Goal: Transaction & Acquisition: Purchase product/service

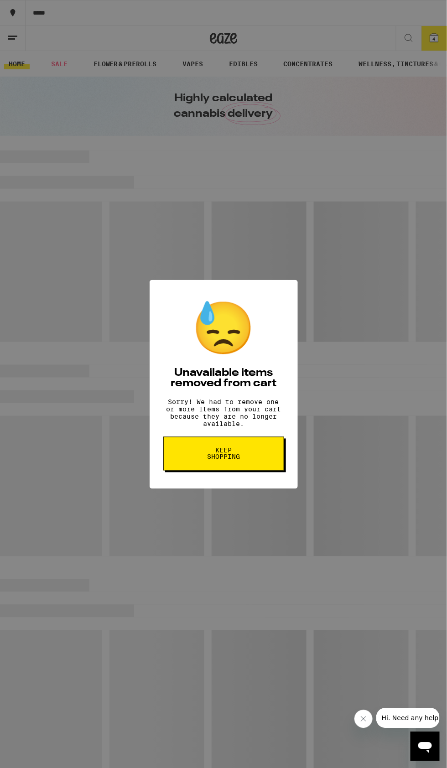
click at [262, 461] on button "Keep Shopping" at bounding box center [223, 453] width 121 height 34
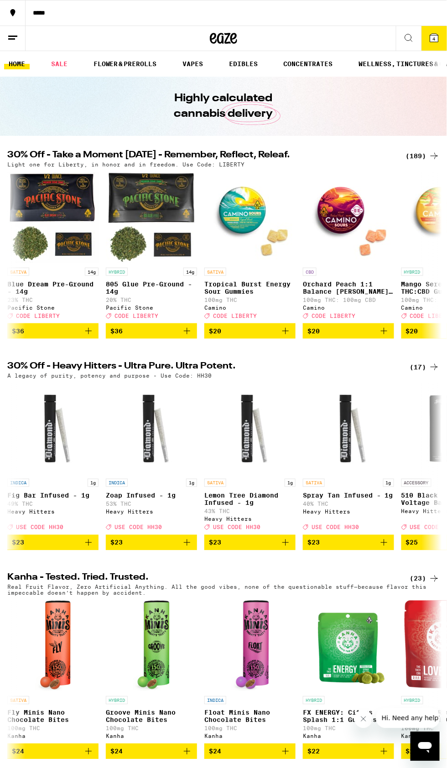
click at [16, 36] on line at bounding box center [12, 36] width 9 height 0
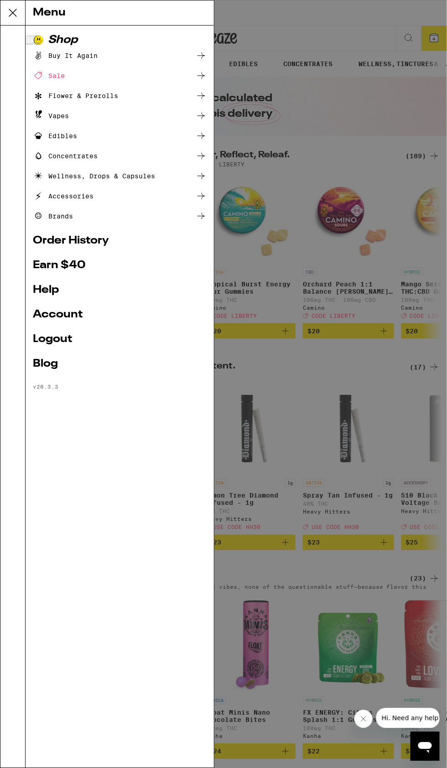
click at [40, 117] on icon at bounding box center [39, 114] width 6 height 8
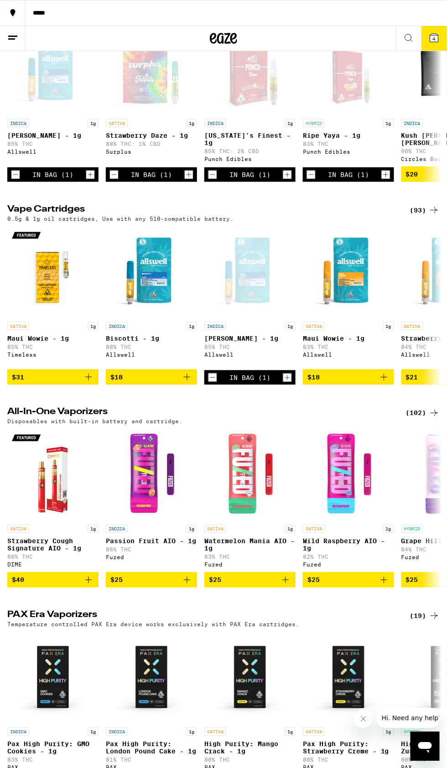
scroll to position [148, 0]
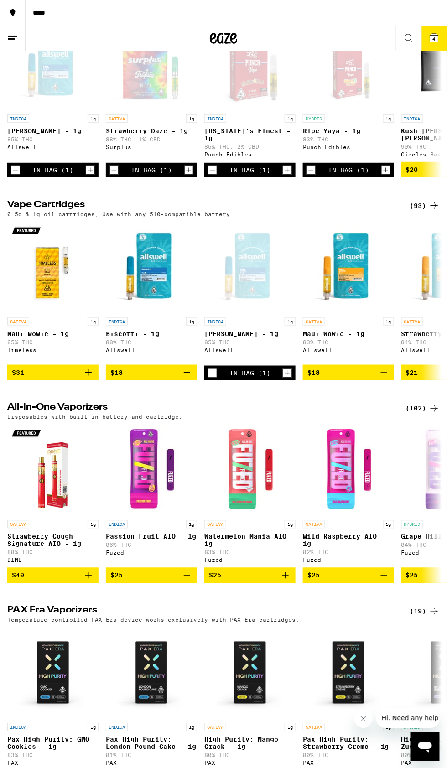
click at [427, 204] on div "(93)" at bounding box center [425, 205] width 30 height 11
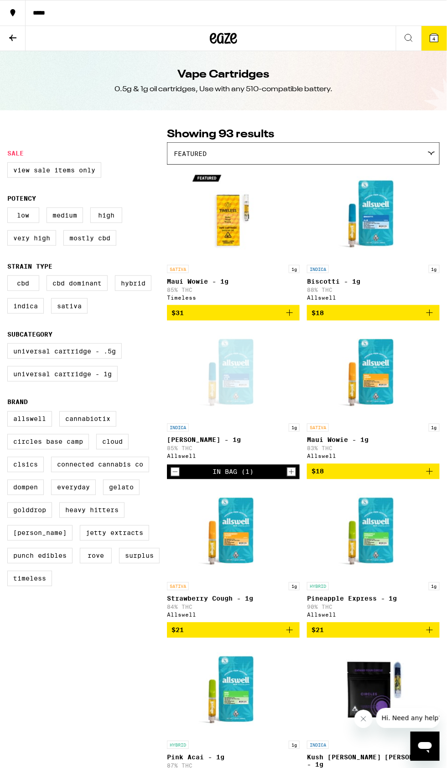
click at [106, 380] on label "Universal Cartridge - 1g" at bounding box center [62, 374] width 110 height 16
click at [10, 345] on input "Universal Cartridge - 1g" at bounding box center [9, 345] width 0 height 0
checkbox input "true"
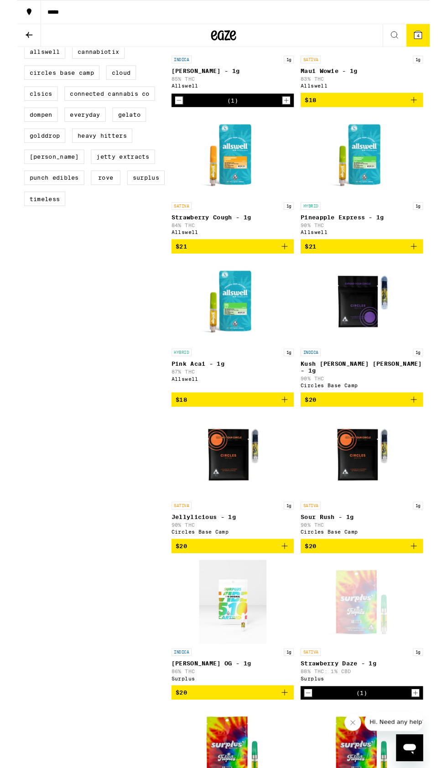
scroll to position [371, 0]
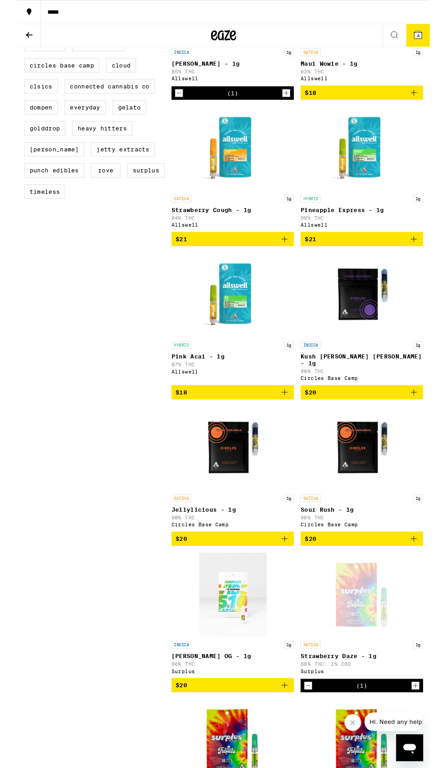
click at [425, 430] on icon "Add to bag" at bounding box center [429, 424] width 11 height 11
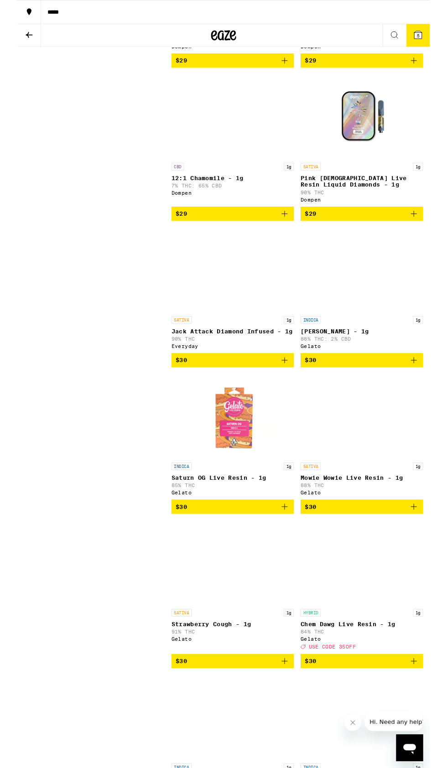
scroll to position [2169, 0]
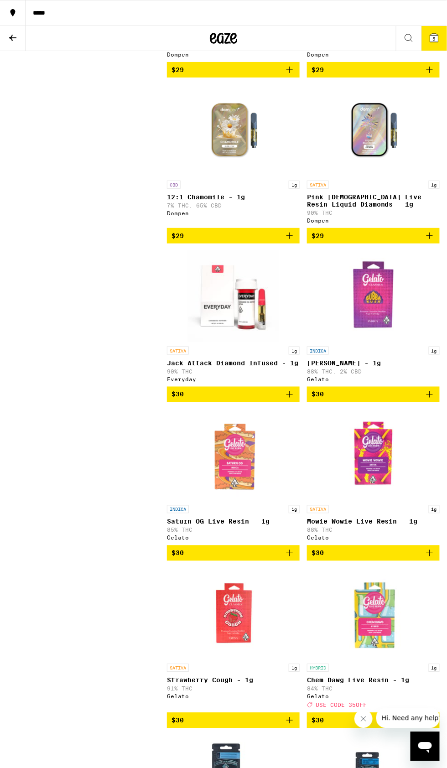
click at [411, 400] on span "$30" at bounding box center [373, 394] width 124 height 11
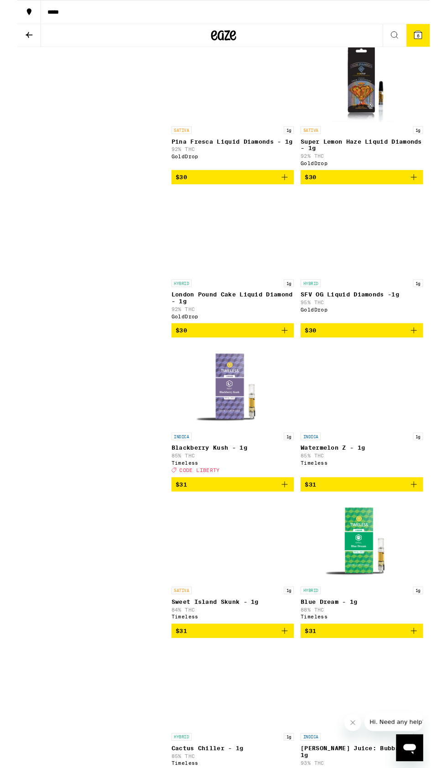
scroll to position [3023, 0]
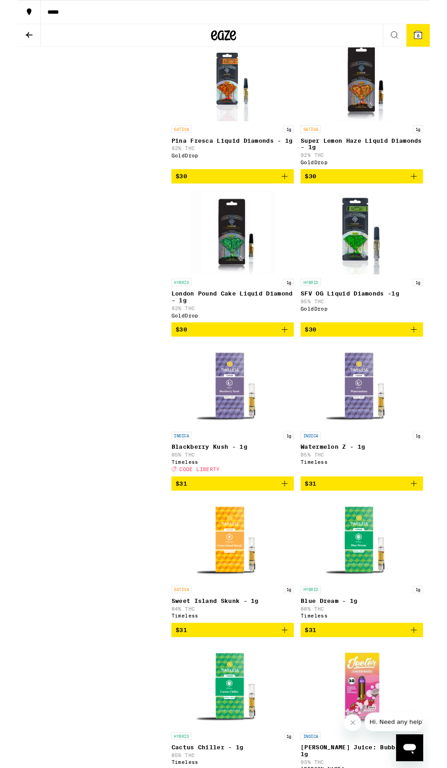
click at [263, 529] on span "$31" at bounding box center [233, 523] width 124 height 11
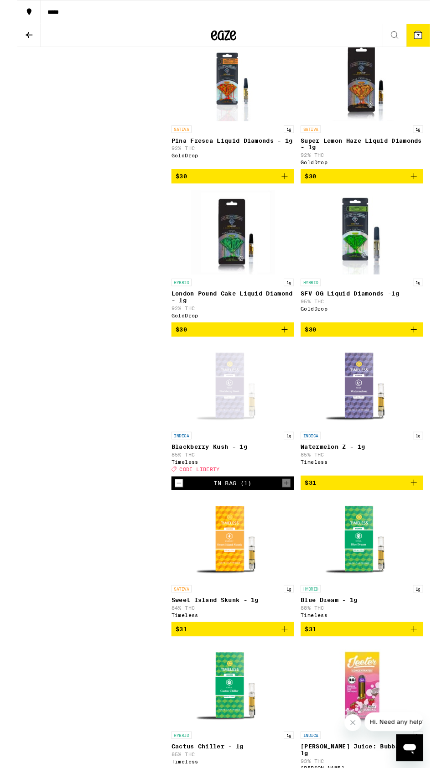
click at [431, 37] on icon at bounding box center [434, 38] width 8 height 8
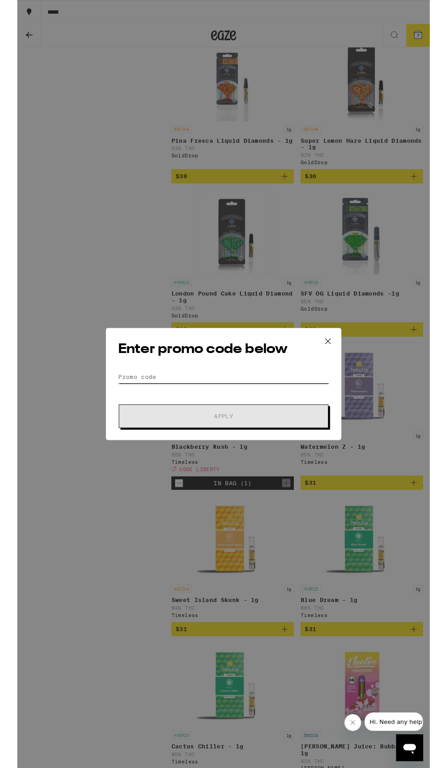
click at [256, 409] on input "Promo Code" at bounding box center [223, 409] width 229 height 14
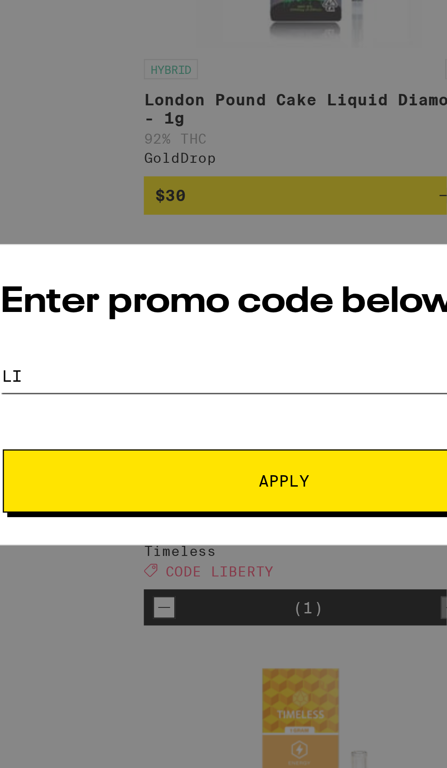
scroll to position [3076, 0]
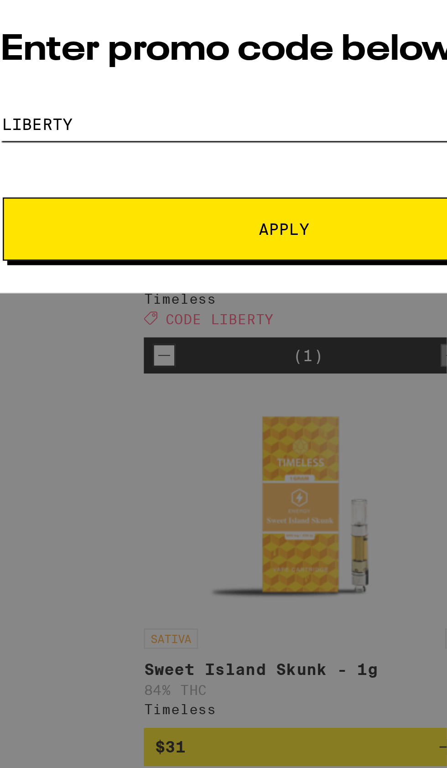
type input "liberty"
click at [243, 419] on span "Apply" at bounding box center [223, 419] width 164 height 6
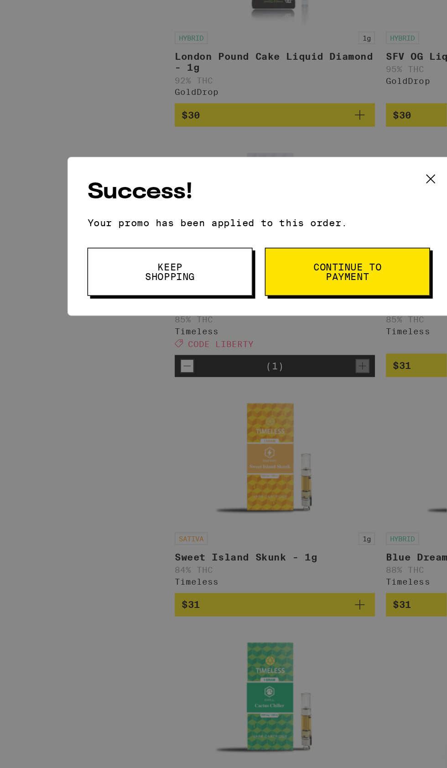
click at [159, 405] on span "Keep Shopping" at bounding box center [163, 407] width 47 height 13
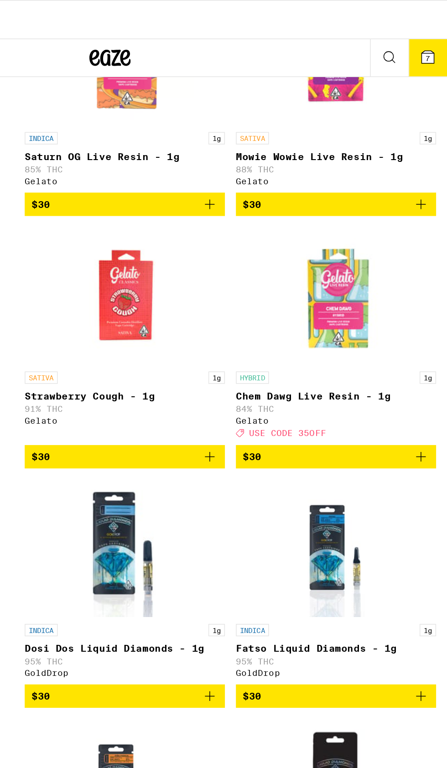
scroll to position [2577, 0]
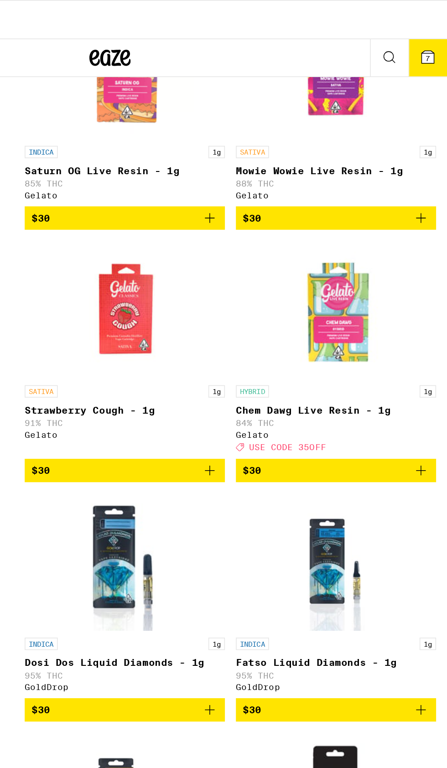
click at [434, 39] on span "7" at bounding box center [434, 38] width 3 height 5
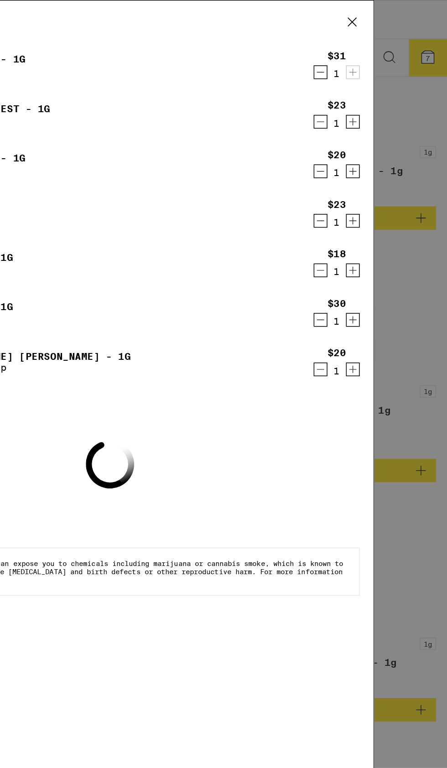
scroll to position [2577, 0]
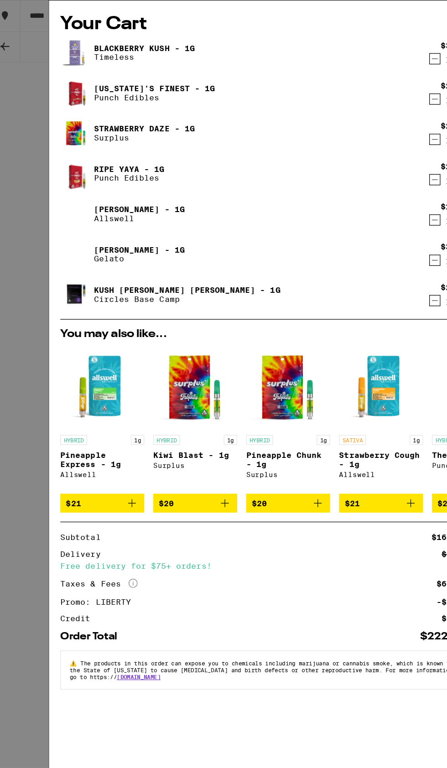
click at [72, 37] on img at bounding box center [71, 43] width 26 height 26
click at [85, 40] on link "Blackberry Kush - 1g" at bounding box center [126, 39] width 82 height 7
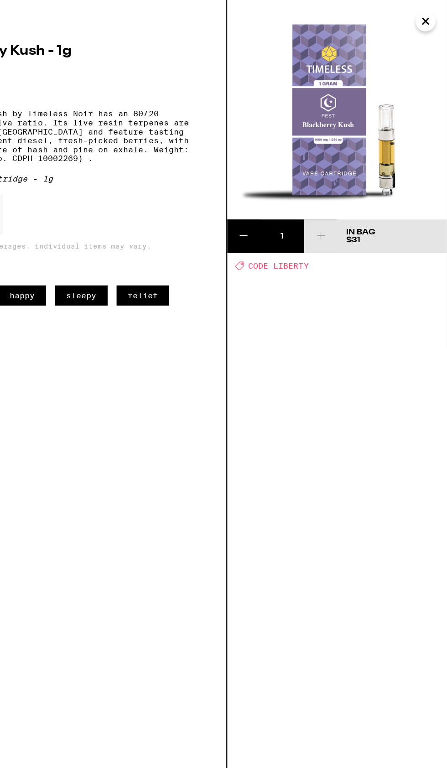
click at [429, 17] on icon "Close" at bounding box center [429, 17] width 5 height 5
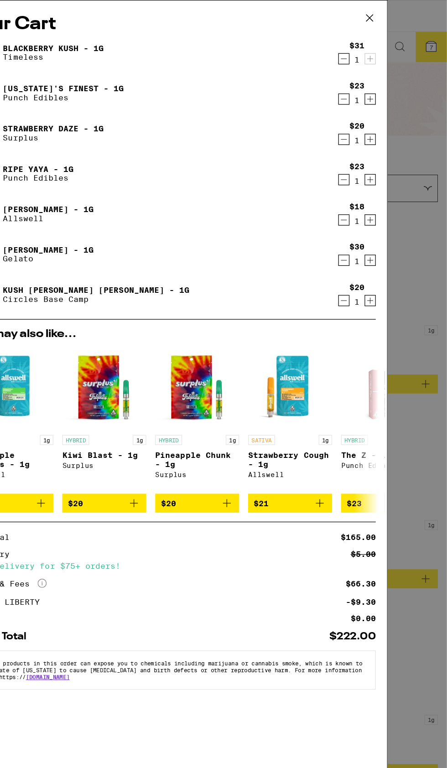
click at [104, 75] on link "[US_STATE]'s Finest - 1g" at bounding box center [134, 71] width 98 height 7
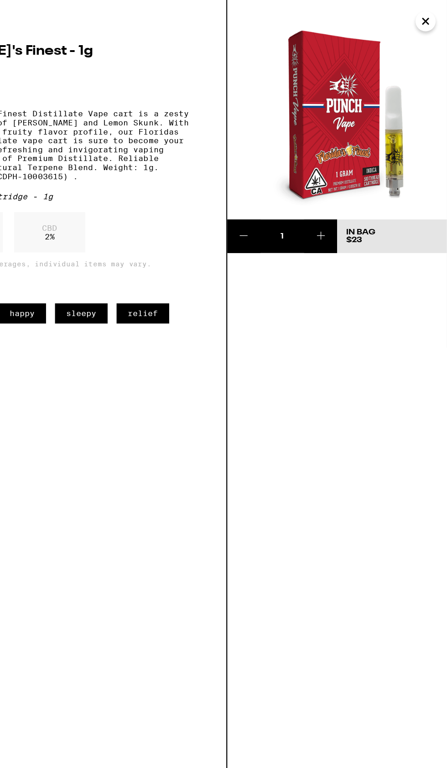
click at [429, 17] on icon "Close" at bounding box center [429, 17] width 5 height 5
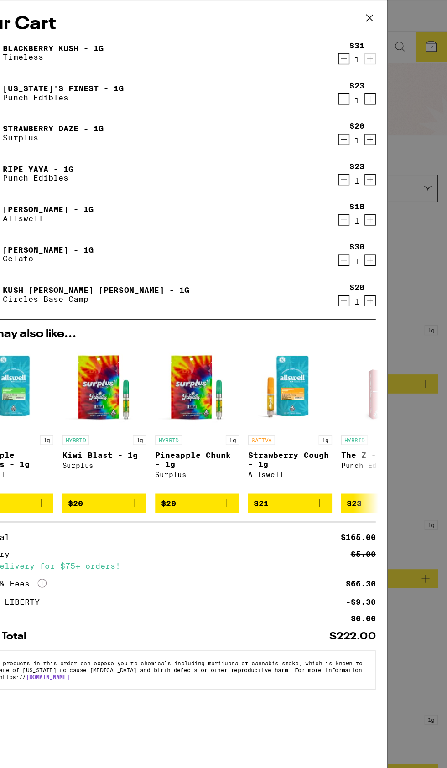
click at [103, 106] on link "Strawberry Daze - 1g" at bounding box center [126, 104] width 82 height 7
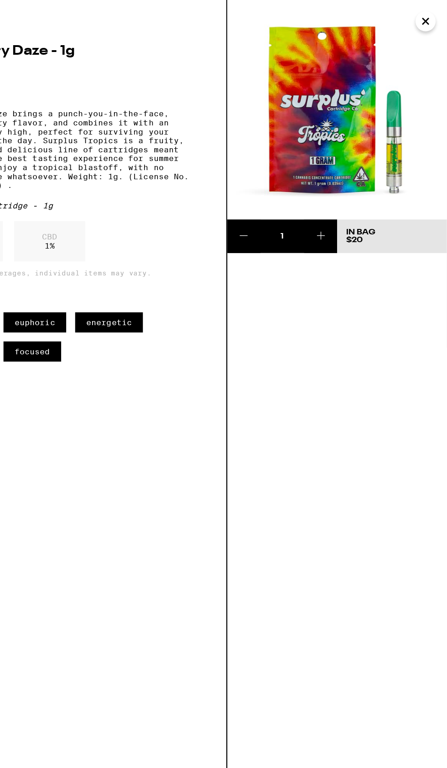
click at [429, 17] on icon "Close" at bounding box center [429, 17] width 5 height 5
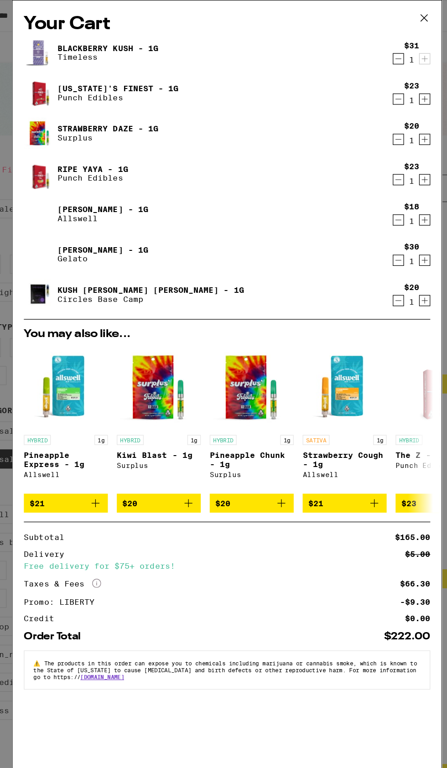
click at [372, 132] on div "$23" at bounding box center [373, 135] width 12 height 7
click at [361, 118] on icon "Decrement" at bounding box center [363, 113] width 8 height 11
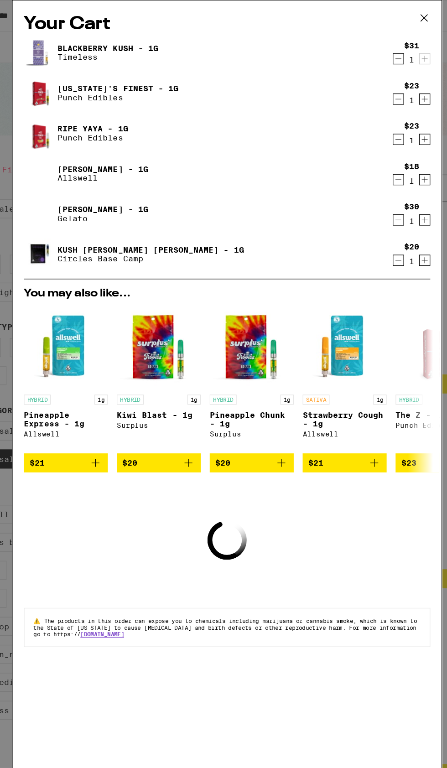
click at [67, 103] on img at bounding box center [71, 108] width 26 height 33
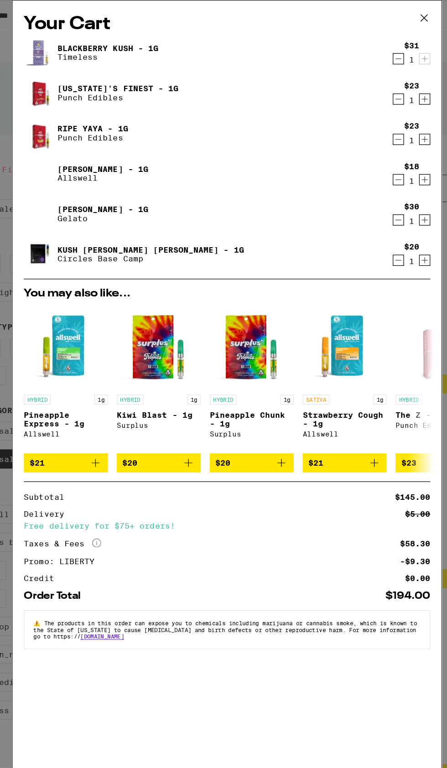
click at [67, 111] on img at bounding box center [71, 108] width 26 height 33
click at [67, 114] on img at bounding box center [71, 108] width 26 height 33
click at [72, 119] on img at bounding box center [71, 108] width 26 height 33
click at [109, 104] on link "Ripe Yaya - 1g" at bounding box center [113, 104] width 57 height 7
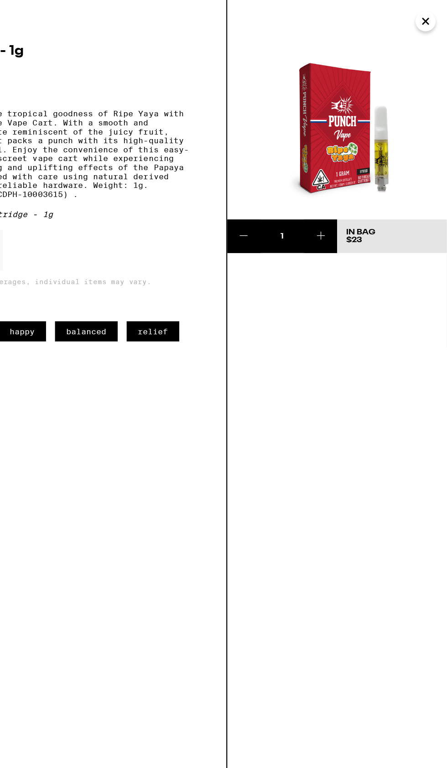
click at [429, 17] on icon "Close" at bounding box center [429, 17] width 5 height 5
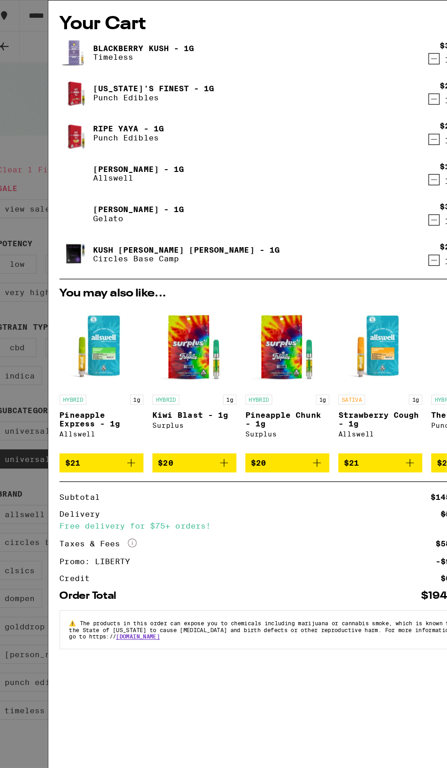
click at [94, 140] on link "[PERSON_NAME] - 1g" at bounding box center [122, 137] width 74 height 7
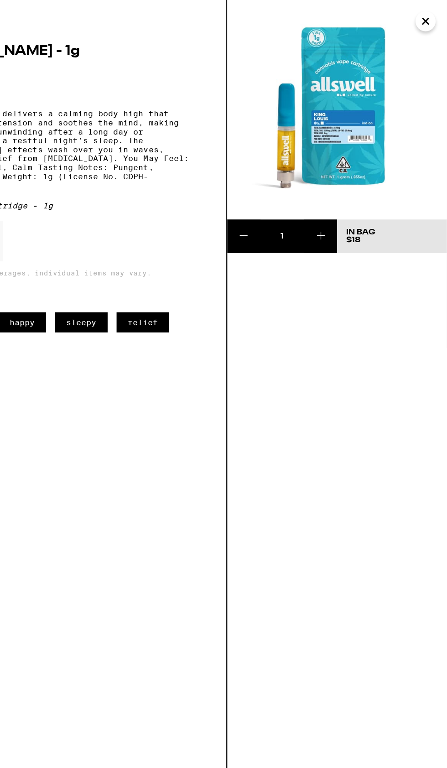
click at [429, 17] on icon "Close" at bounding box center [429, 17] width 5 height 5
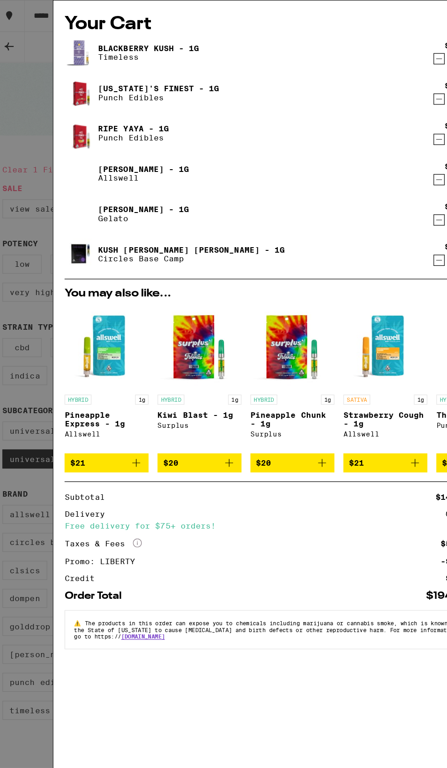
click at [75, 171] on img at bounding box center [71, 174] width 26 height 26
click at [86, 171] on link "[PERSON_NAME] - 1g" at bounding box center [122, 170] width 74 height 7
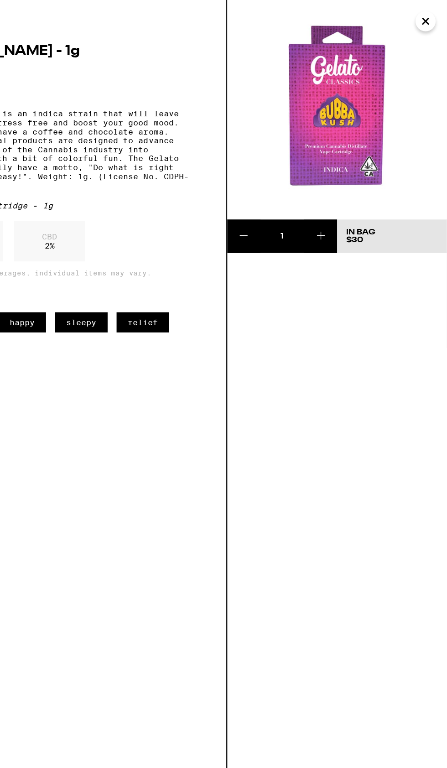
click at [429, 17] on icon "Close" at bounding box center [429, 17] width 5 height 5
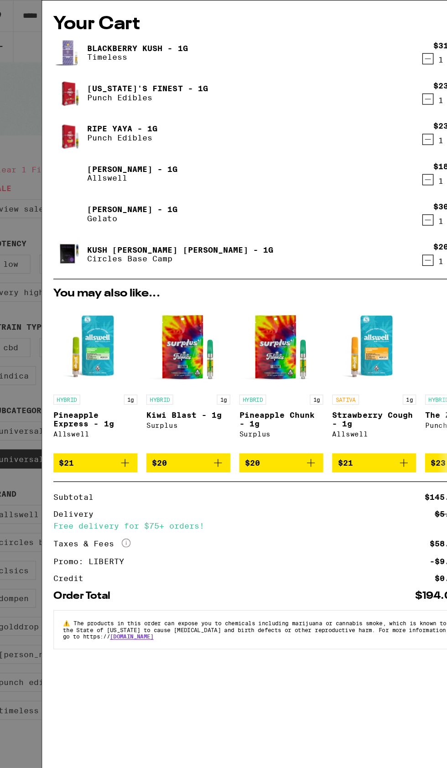
click at [99, 202] on link "Kush [PERSON_NAME] [PERSON_NAME] - 1g" at bounding box center [161, 203] width 152 height 7
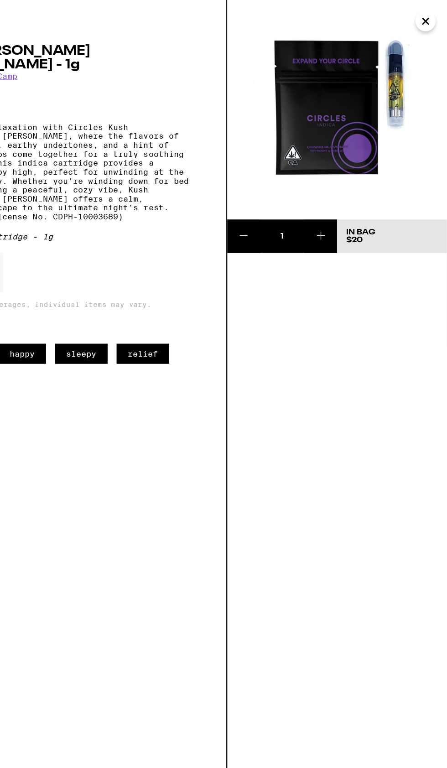
click at [429, 17] on icon "Close" at bounding box center [429, 17] width 5 height 5
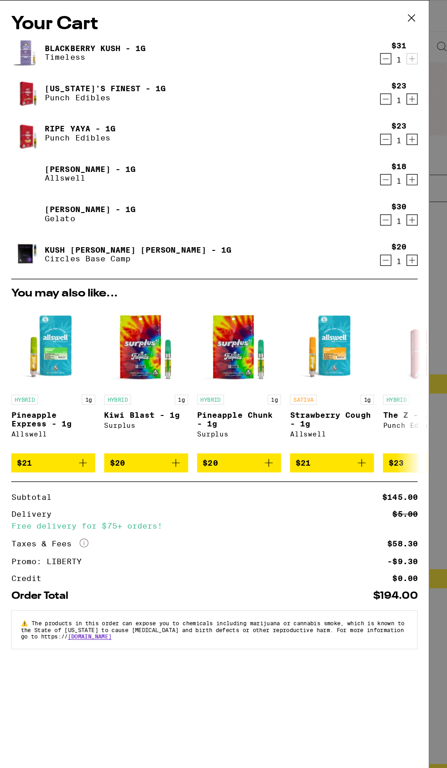
click at [69, 133] on img at bounding box center [71, 142] width 26 height 26
click at [62, 140] on img at bounding box center [71, 142] width 26 height 26
click at [92, 137] on link "[PERSON_NAME] - 1g" at bounding box center [122, 137] width 74 height 7
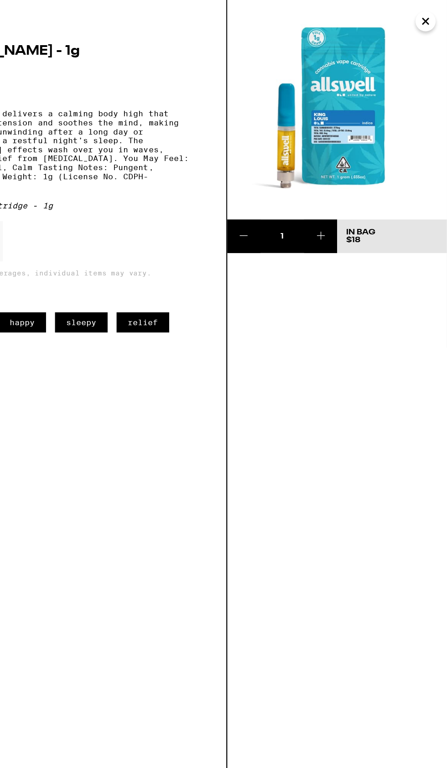
click at [429, 22] on icon "Close" at bounding box center [429, 17] width 11 height 14
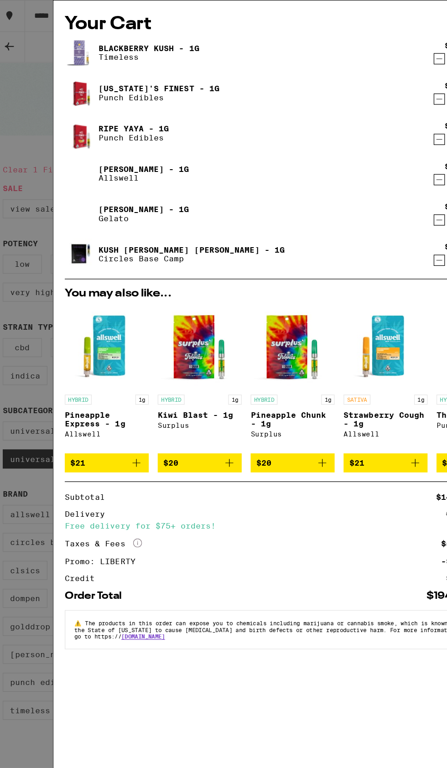
click at [73, 109] on img at bounding box center [71, 108] width 26 height 33
click at [101, 105] on link "Ripe Yaya - 1g" at bounding box center [113, 104] width 57 height 7
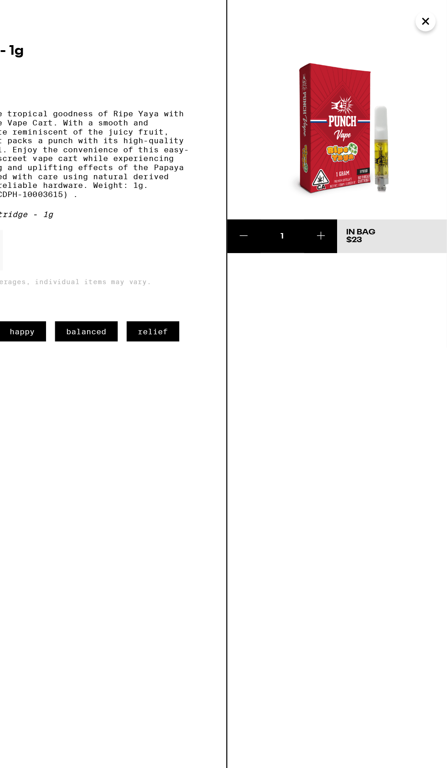
click at [348, 199] on button at bounding box center [344, 192] width 27 height 27
click at [411, 195] on span "Update Bag $46" at bounding box center [402, 192] width 75 height 13
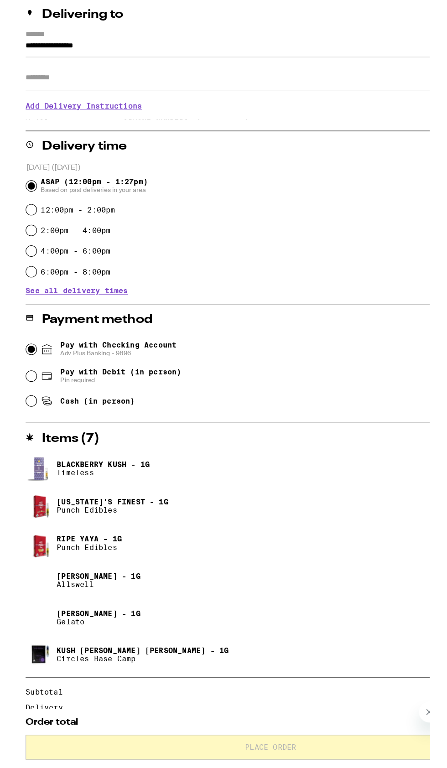
click at [12, 462] on input "Pay with Checking Account Adv Plus Banking - 9896" at bounding box center [12, 462] width 9 height 9
radio input "true"
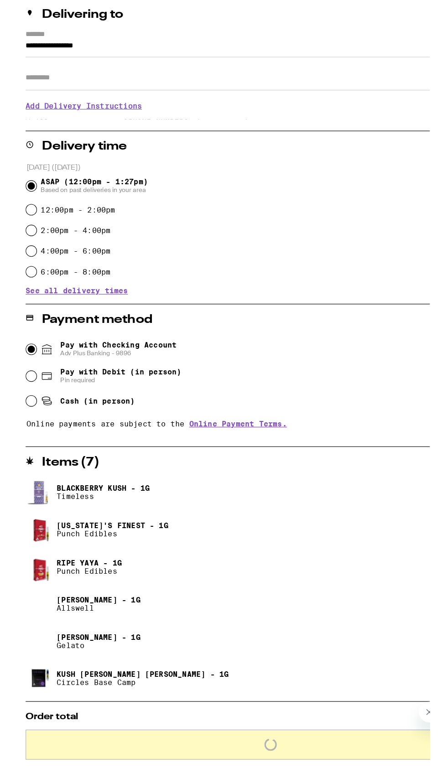
click at [44, 459] on span "Pay with Checking Account Adv Plus Banking - 9896" at bounding box center [89, 462] width 103 height 15
click at [17, 459] on input "Pay with Checking Account Adv Plus Banking - 9896" at bounding box center [12, 462] width 9 height 9
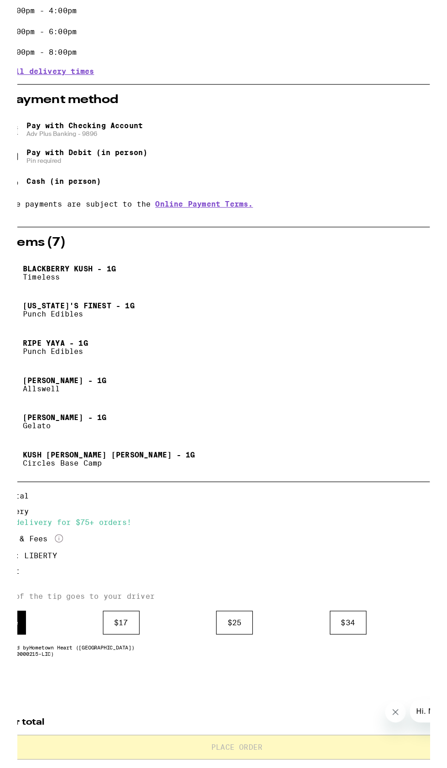
scroll to position [196, 0]
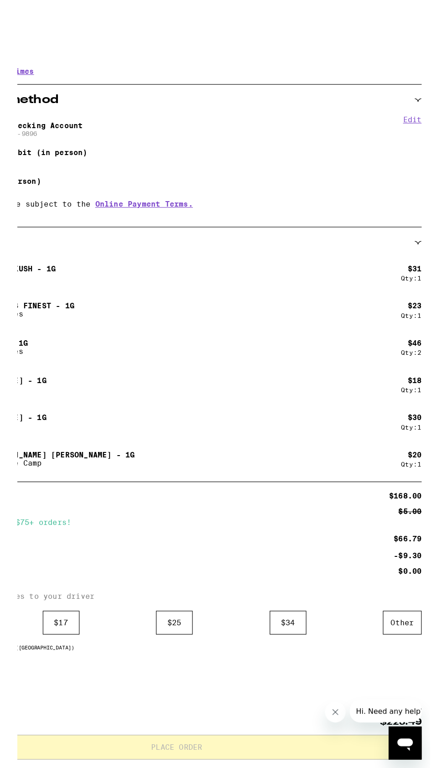
click at [424, 703] on div "Other" at bounding box center [422, 703] width 34 height 21
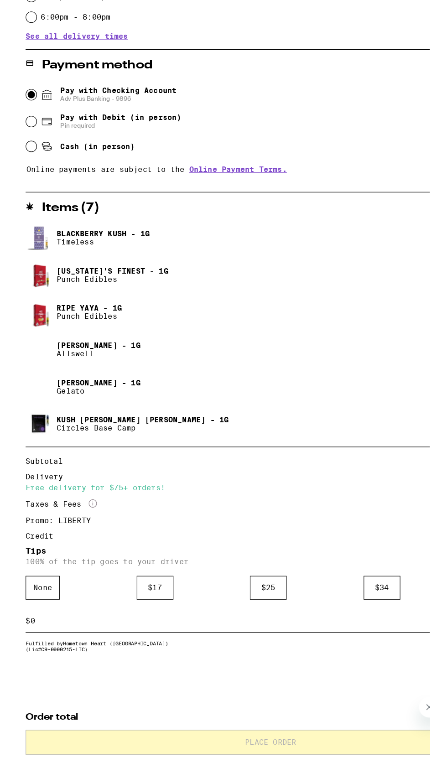
scroll to position [243, 0]
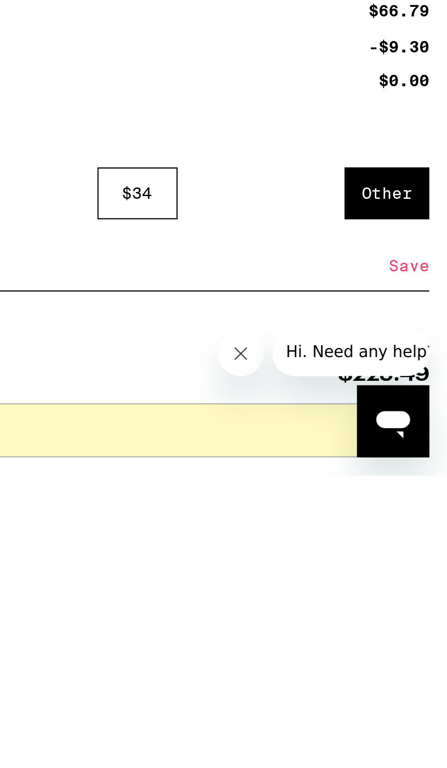
type input "8"
click at [437, 684] on div "Save" at bounding box center [431, 683] width 16 height 20
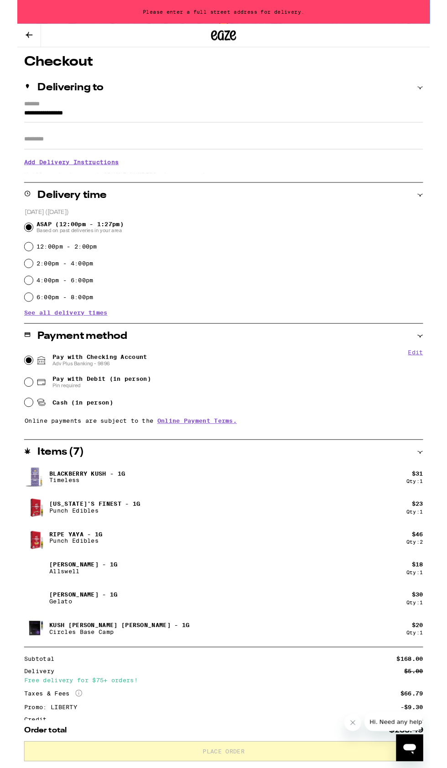
scroll to position [65, 0]
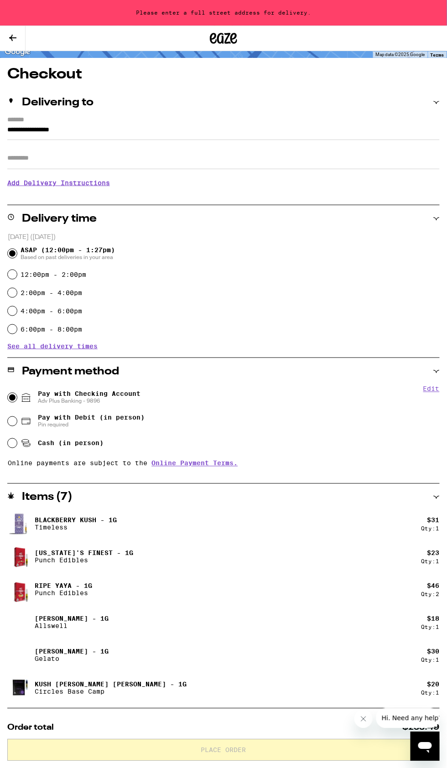
click at [16, 160] on input "Apt/Suite" at bounding box center [223, 158] width 432 height 22
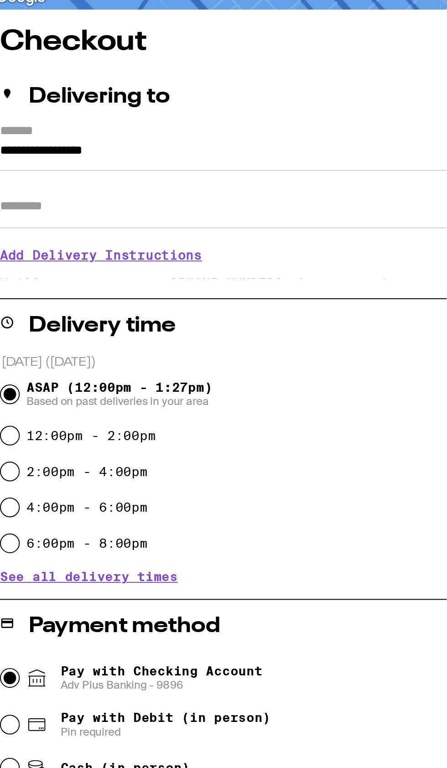
click at [23, 129] on input "**********" at bounding box center [223, 132] width 432 height 16
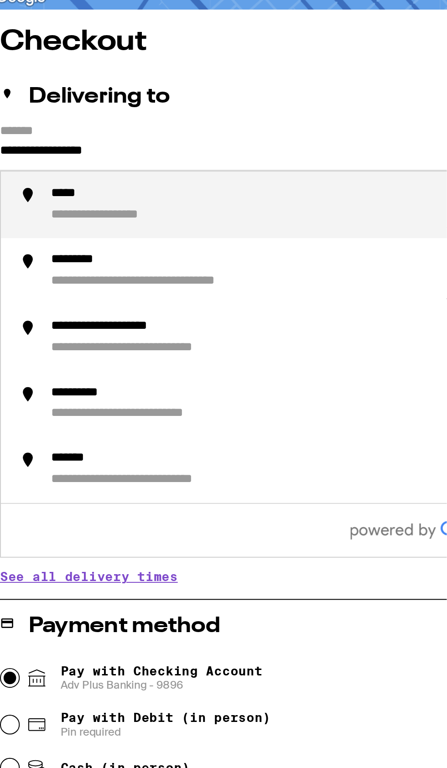
click at [103, 129] on input "**********" at bounding box center [223, 132] width 432 height 16
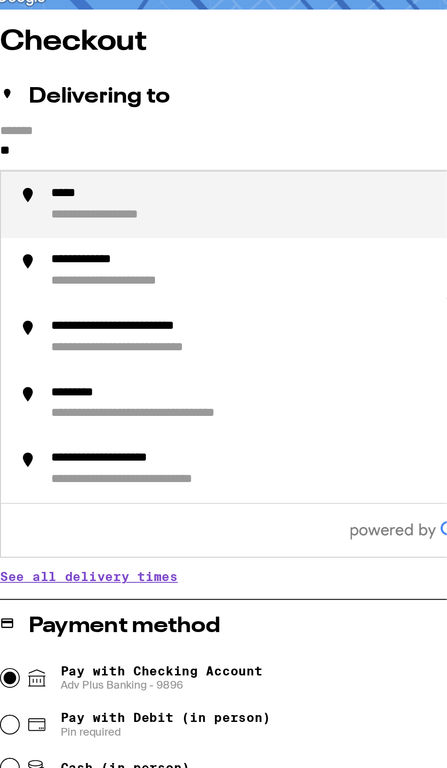
type input "*"
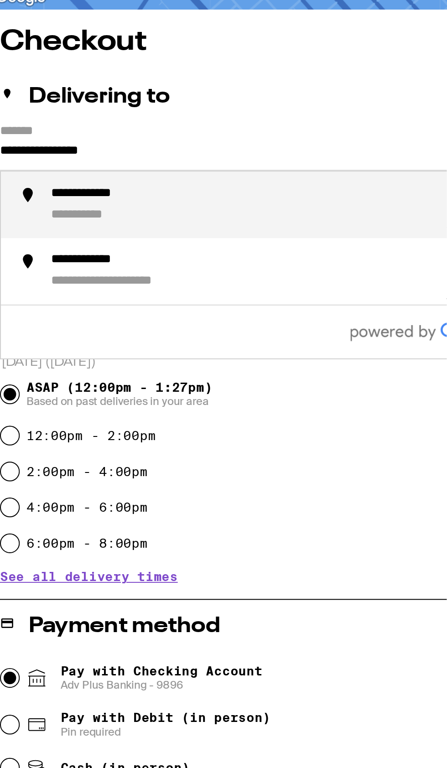
click at [43, 158] on div "**********" at bounding box center [232, 157] width 398 height 19
type input "**********"
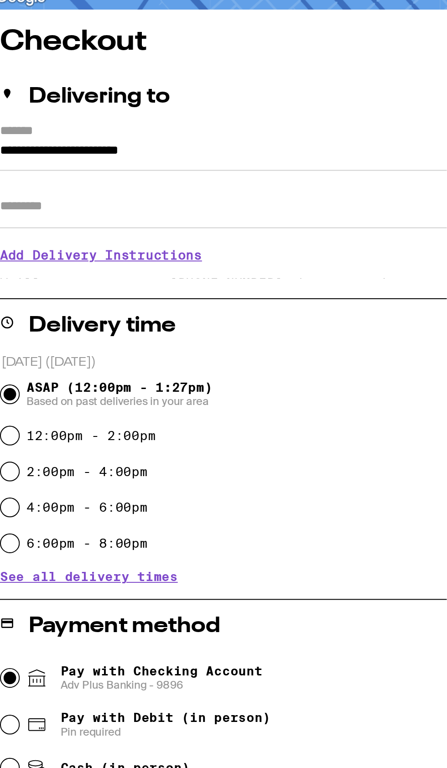
scroll to position [40, 0]
click at [21, 163] on input "Apt/Suite" at bounding box center [223, 158] width 432 height 22
type input "*****"
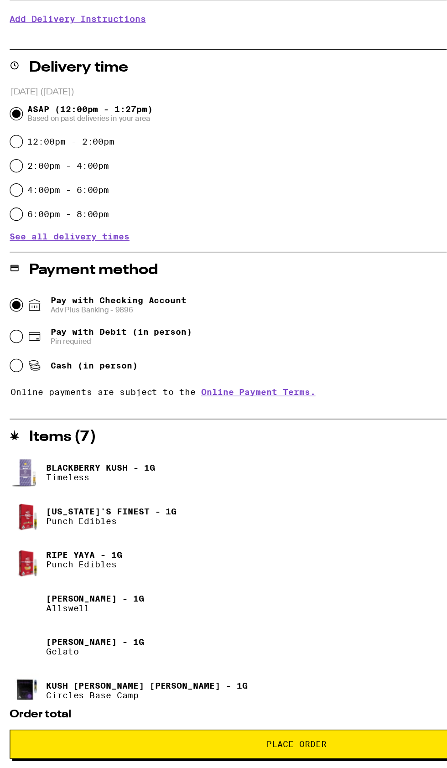
scroll to position [284, 0]
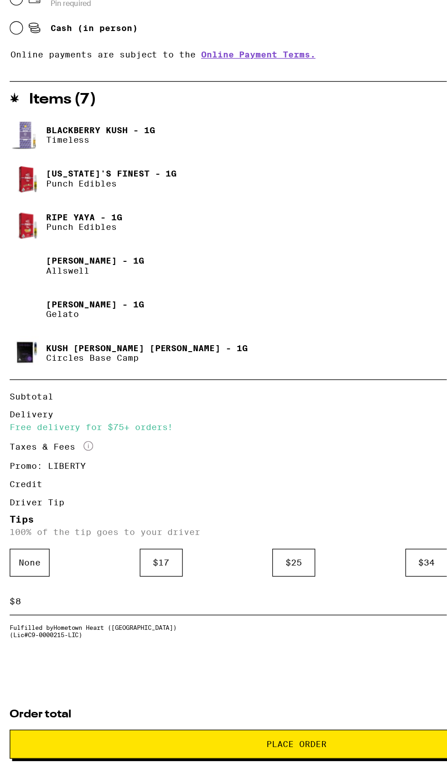
click at [215, 752] on span "Place Order" at bounding box center [223, 750] width 45 height 6
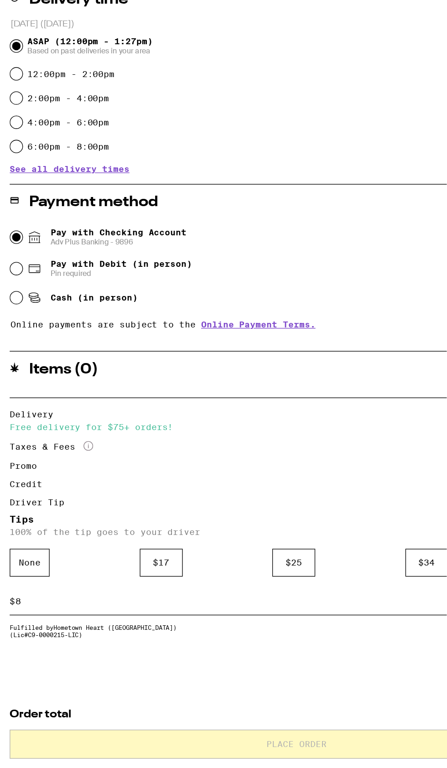
scroll to position [175, 0]
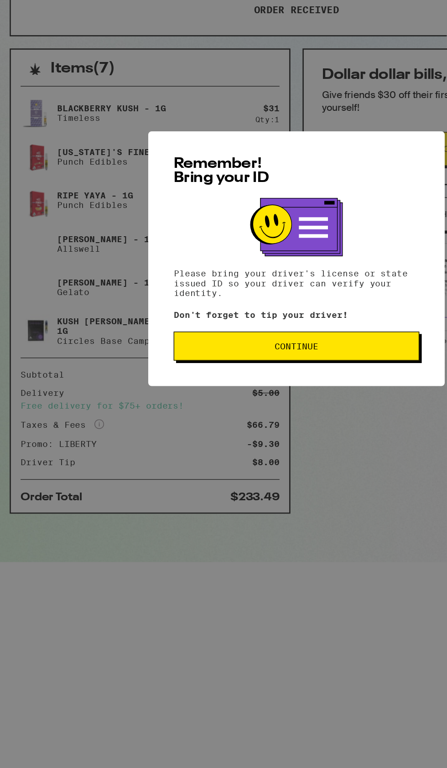
click at [269, 452] on span "Continue" at bounding box center [224, 450] width 170 height 6
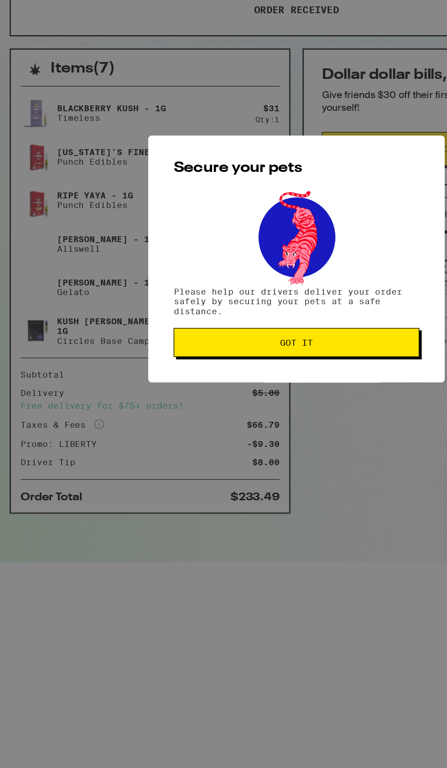
click at [267, 448] on span "Got it" at bounding box center [224, 447] width 170 height 6
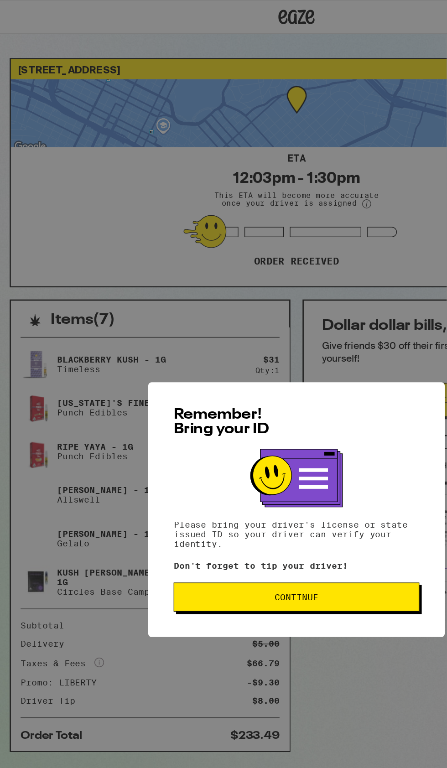
click at [236, 451] on span "Continue" at bounding box center [223, 450] width 33 height 6
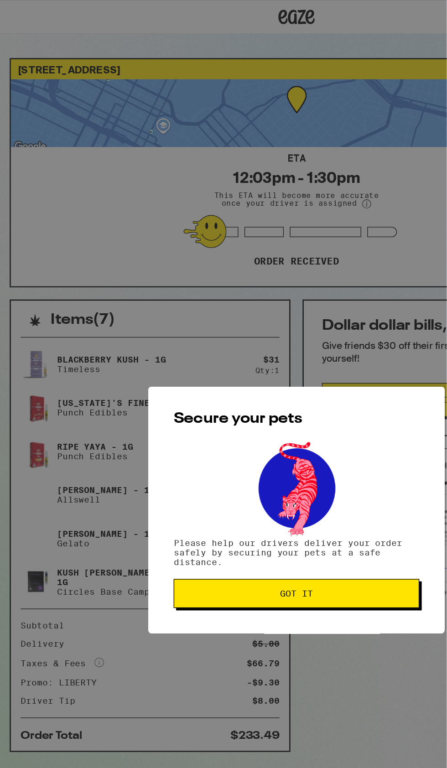
click at [225, 445] on span "Got it" at bounding box center [223, 447] width 25 height 6
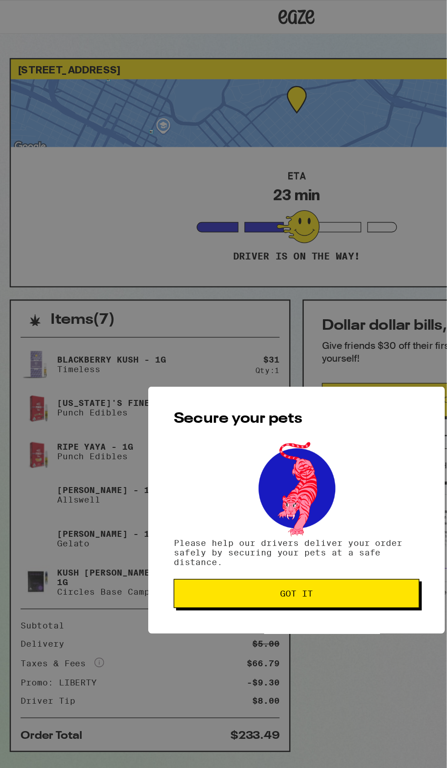
click at [212, 447] on span "Got it" at bounding box center [223, 447] width 25 height 6
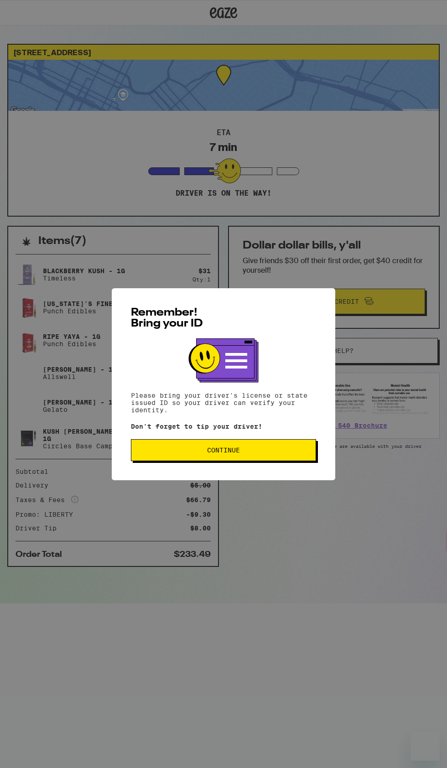
click at [192, 452] on span "Continue" at bounding box center [224, 450] width 170 height 6
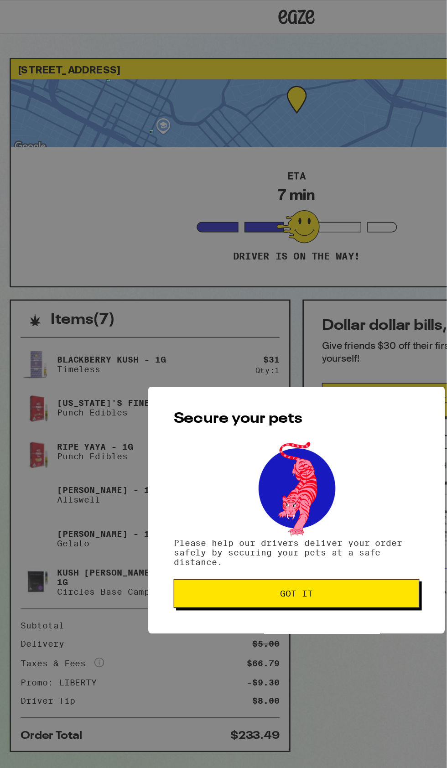
click at [176, 458] on button "Got it" at bounding box center [223, 447] width 185 height 22
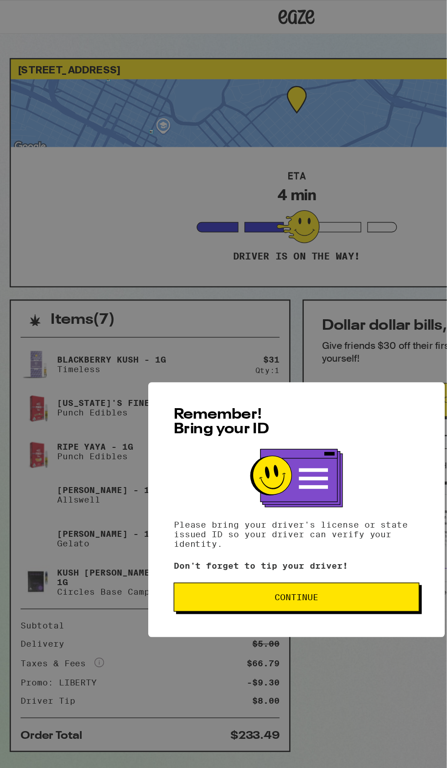
click at [222, 459] on button "Continue" at bounding box center [223, 450] width 185 height 22
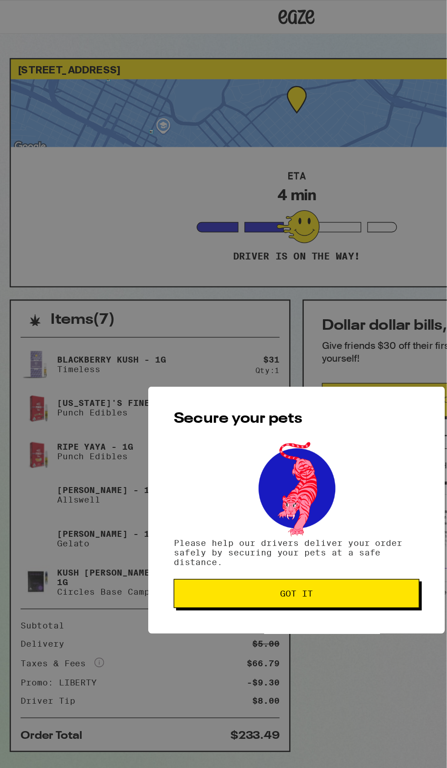
click at [238, 446] on span "Got it" at bounding box center [224, 447] width 170 height 6
